Goal: Find specific page/section: Find specific page/section

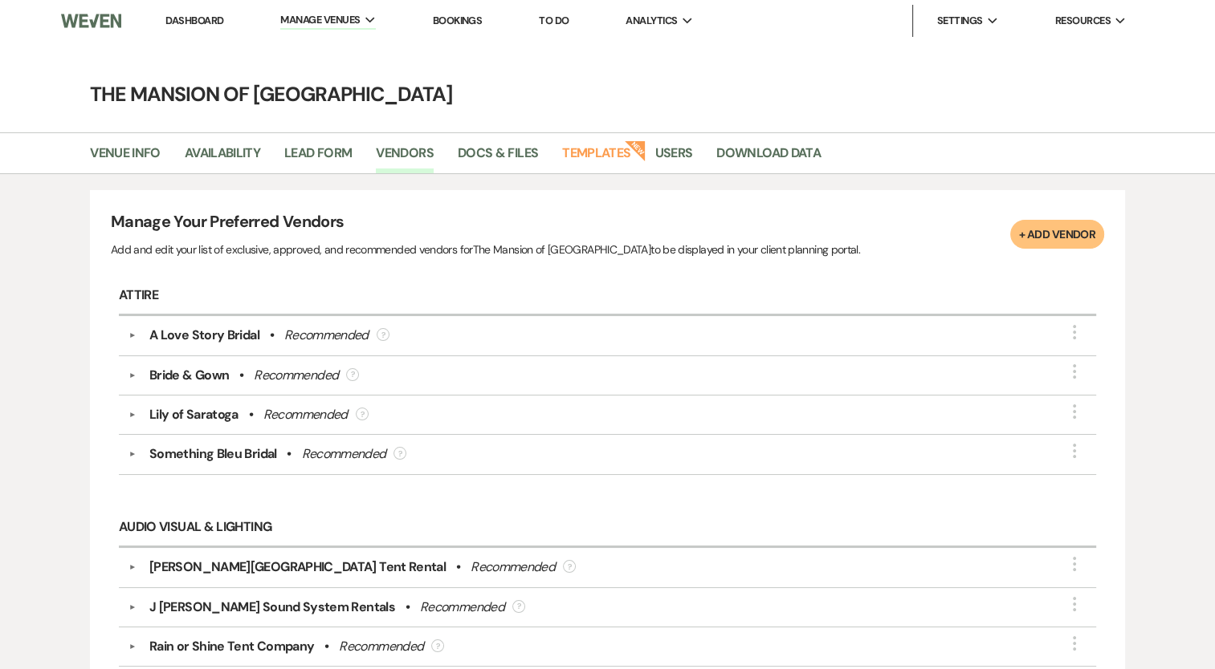
click at [181, 14] on link "Dashboard" at bounding box center [194, 21] width 58 height 14
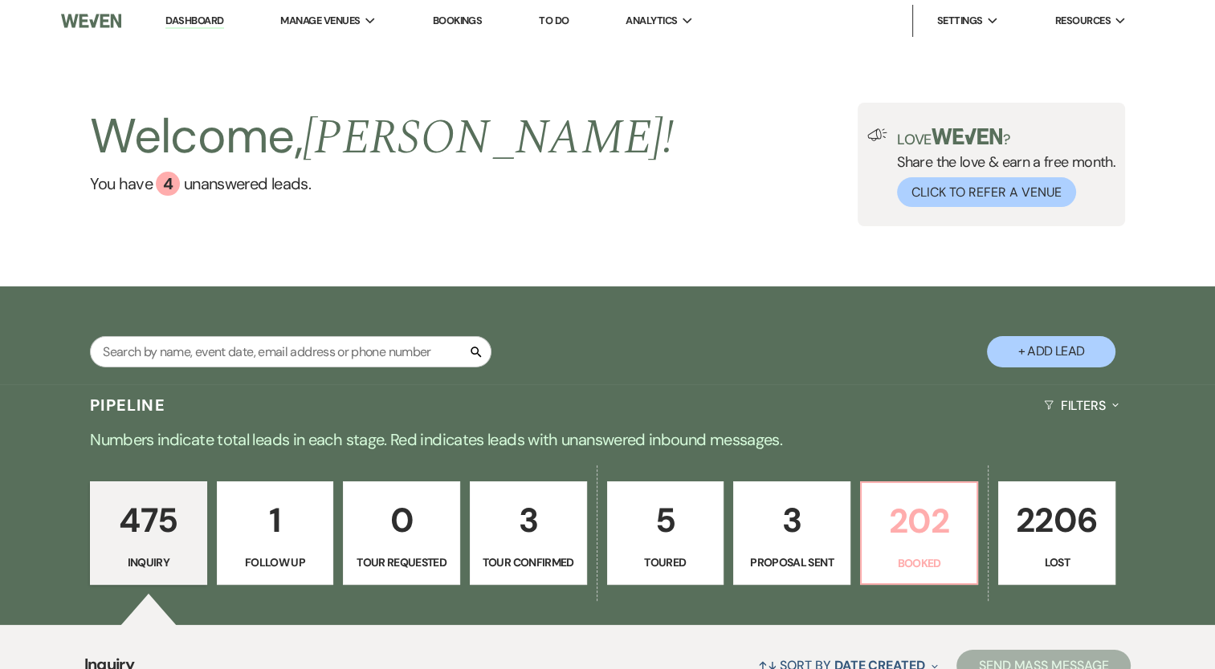
click at [925, 525] on p "202" at bounding box center [919, 521] width 96 height 54
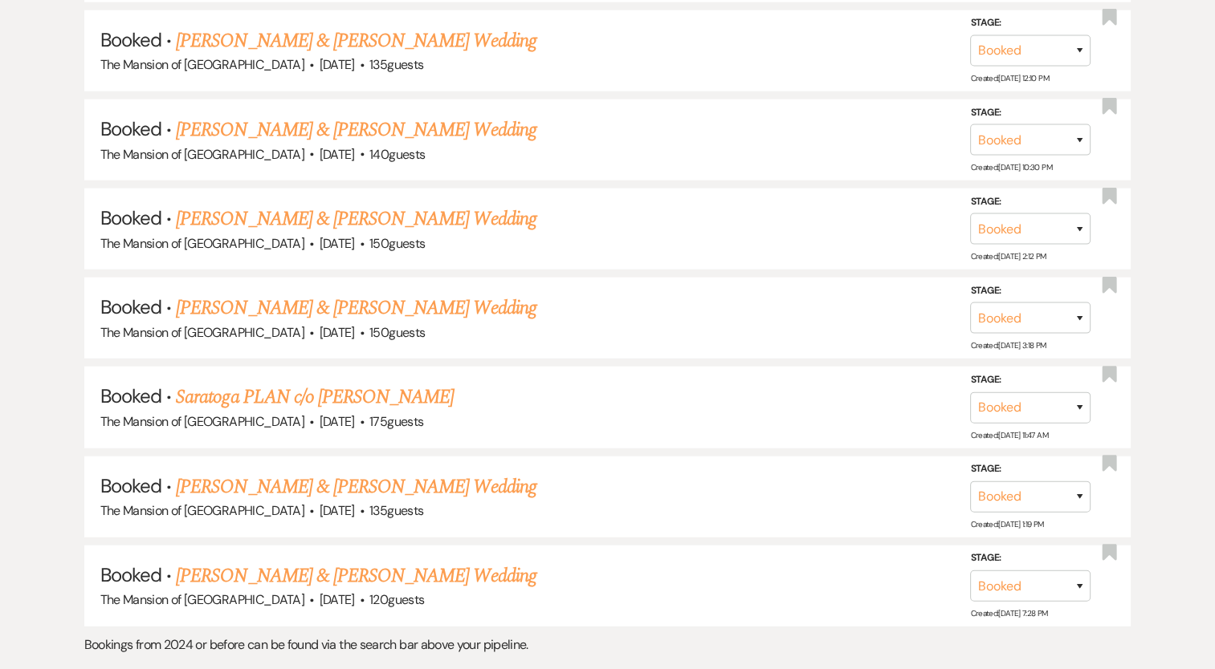
scroll to position [10089, 0]
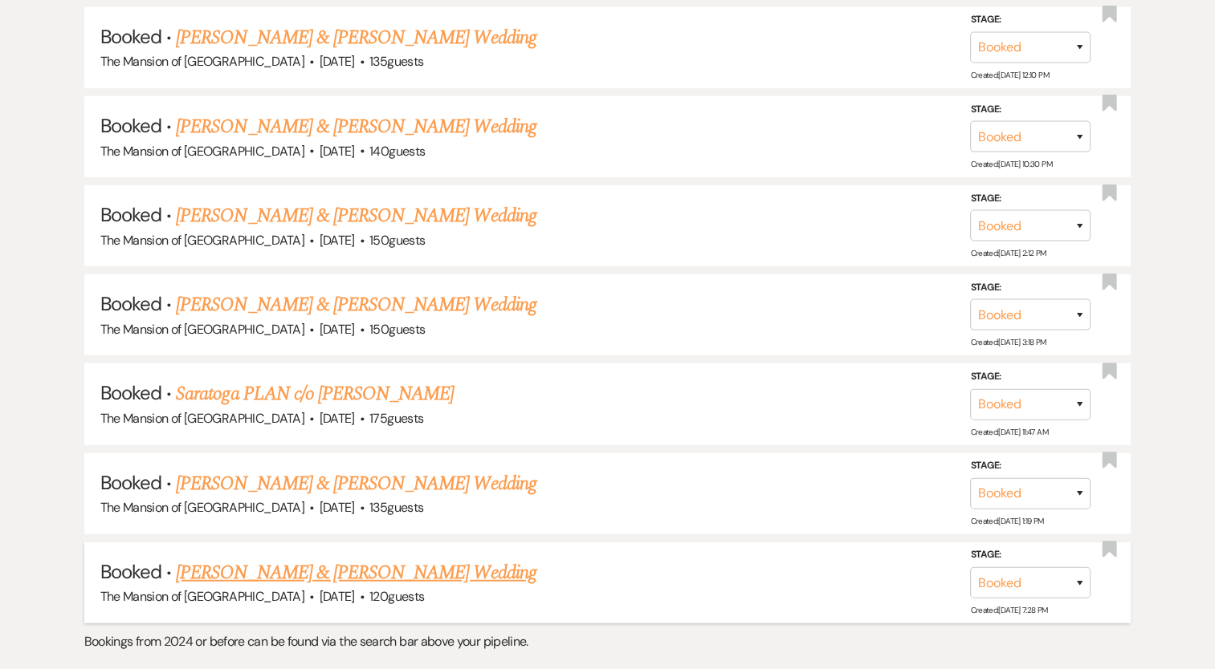
click at [380, 559] on link "[PERSON_NAME] & [PERSON_NAME] Wedding" at bounding box center [356, 573] width 360 height 29
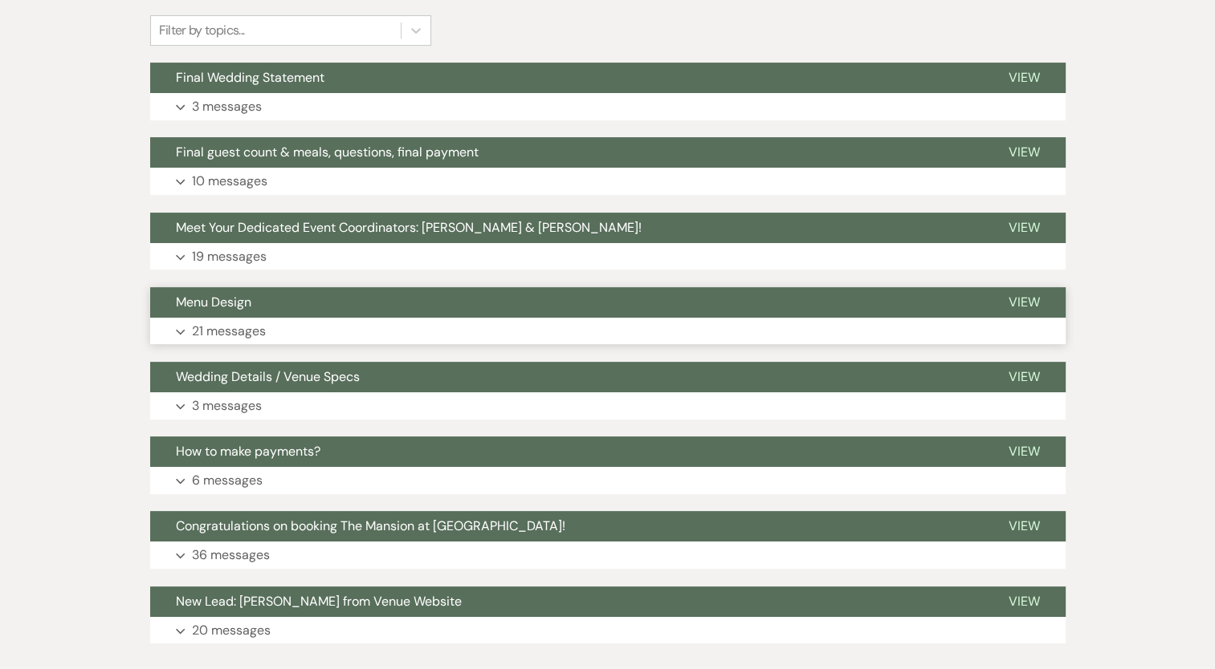
scroll to position [200, 0]
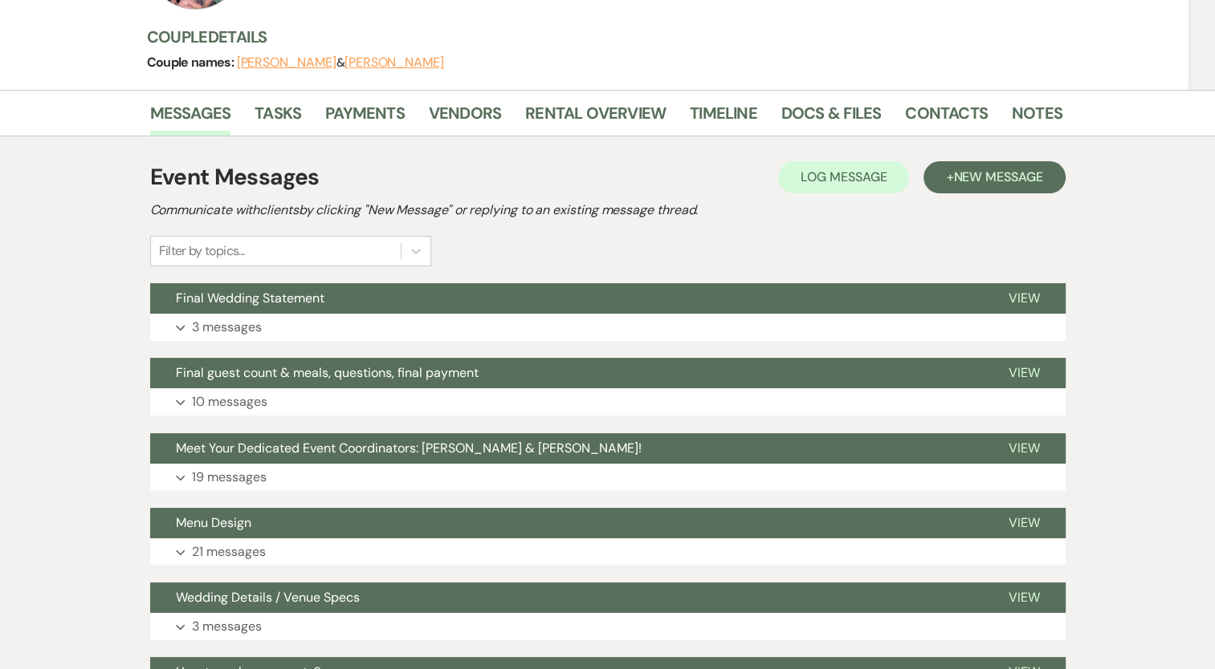
click at [478, 79] on div "Event Details Edit Event Date: [DATE] Venue: [GEOGRAPHIC_DATA] . 120 guests Ven…" at bounding box center [604, 1] width 915 height 177
click at [475, 104] on link "Vendors" at bounding box center [465, 117] width 72 height 35
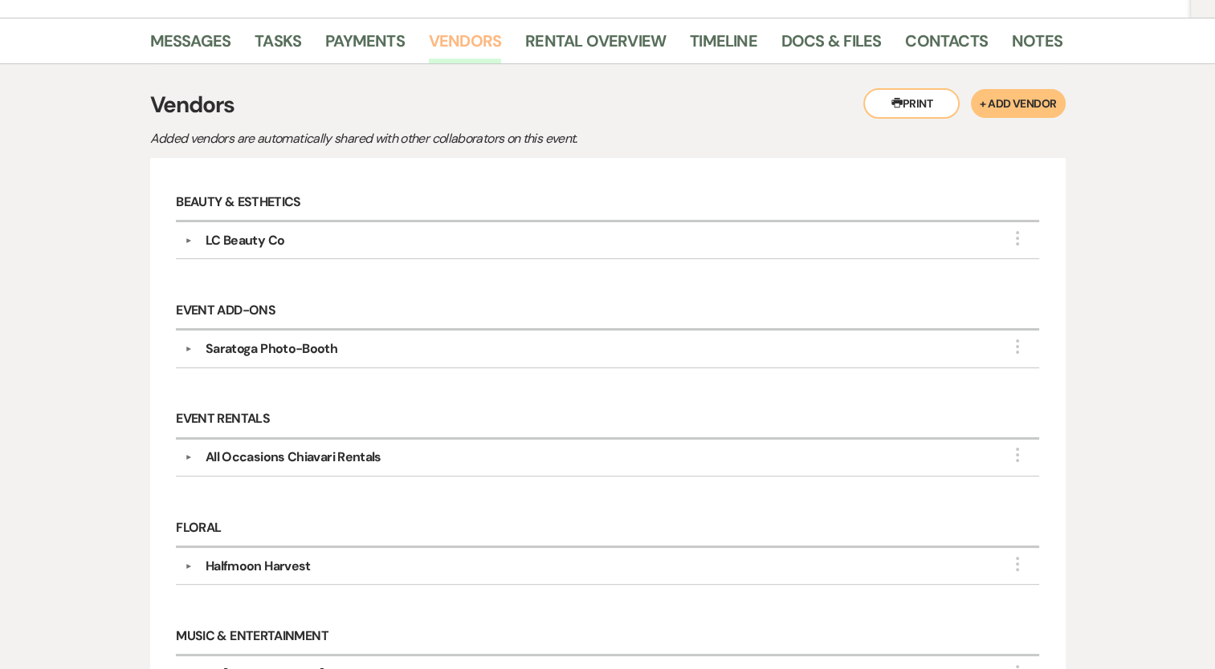
scroll to position [321, 0]
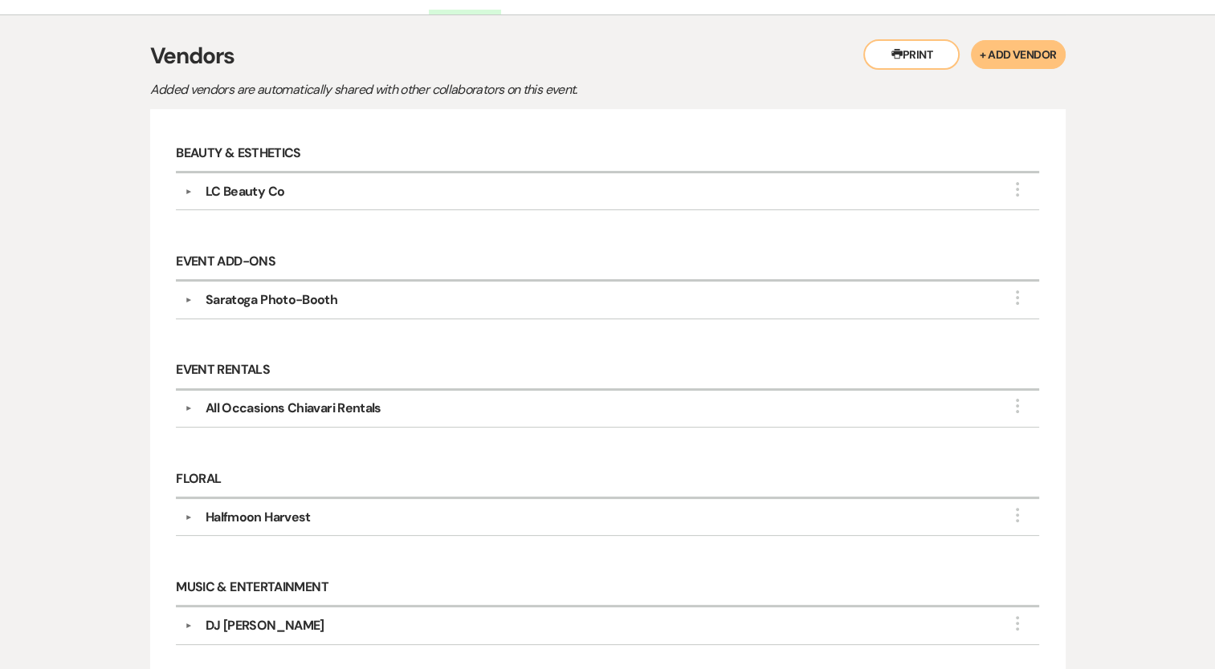
click at [270, 515] on div "Halfmoon Harvest" at bounding box center [258, 517] width 105 height 19
